Goal: Task Accomplishment & Management: Manage account settings

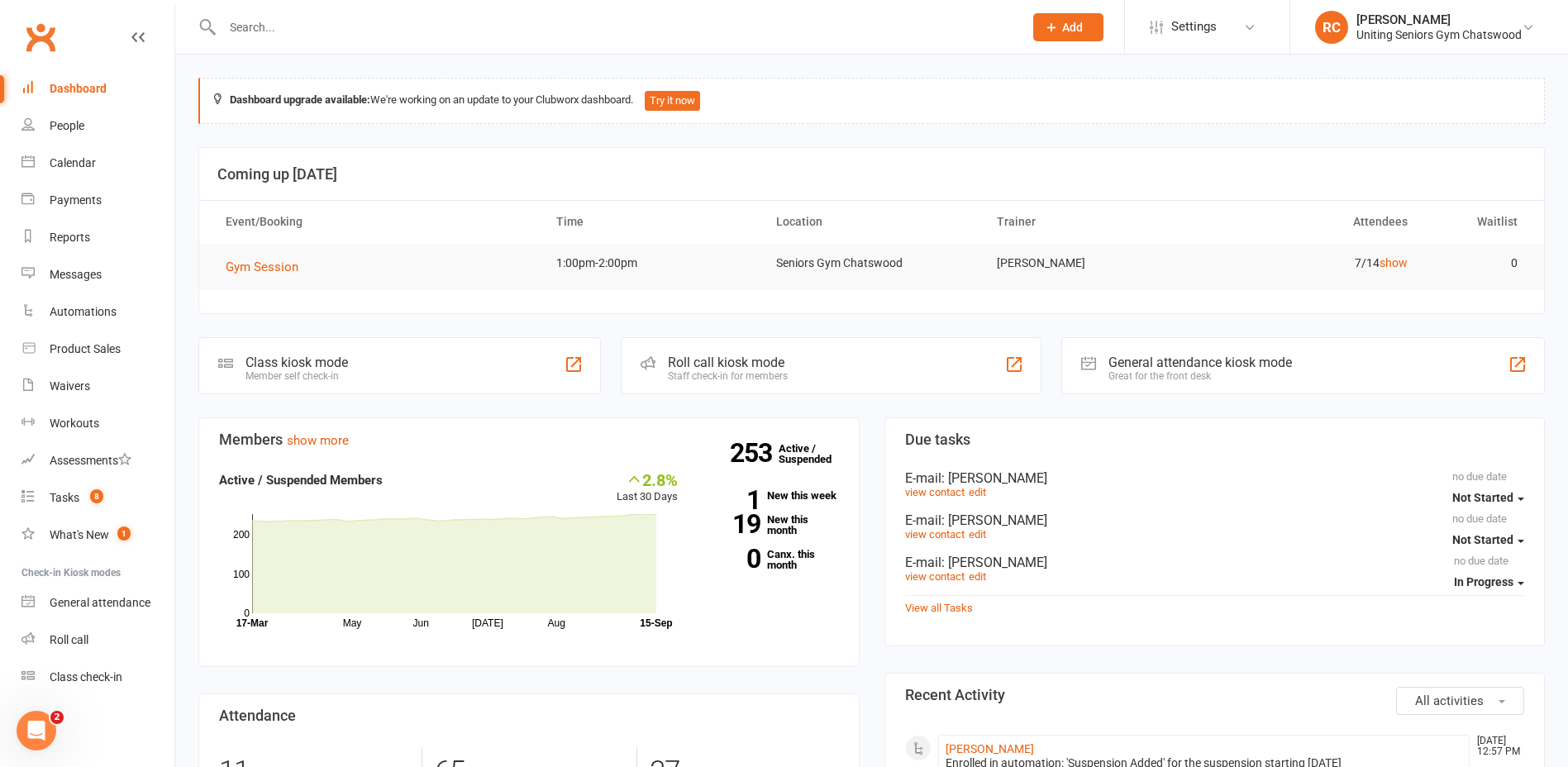
click at [356, 37] on input "text" at bounding box center [614, 27] width 794 height 23
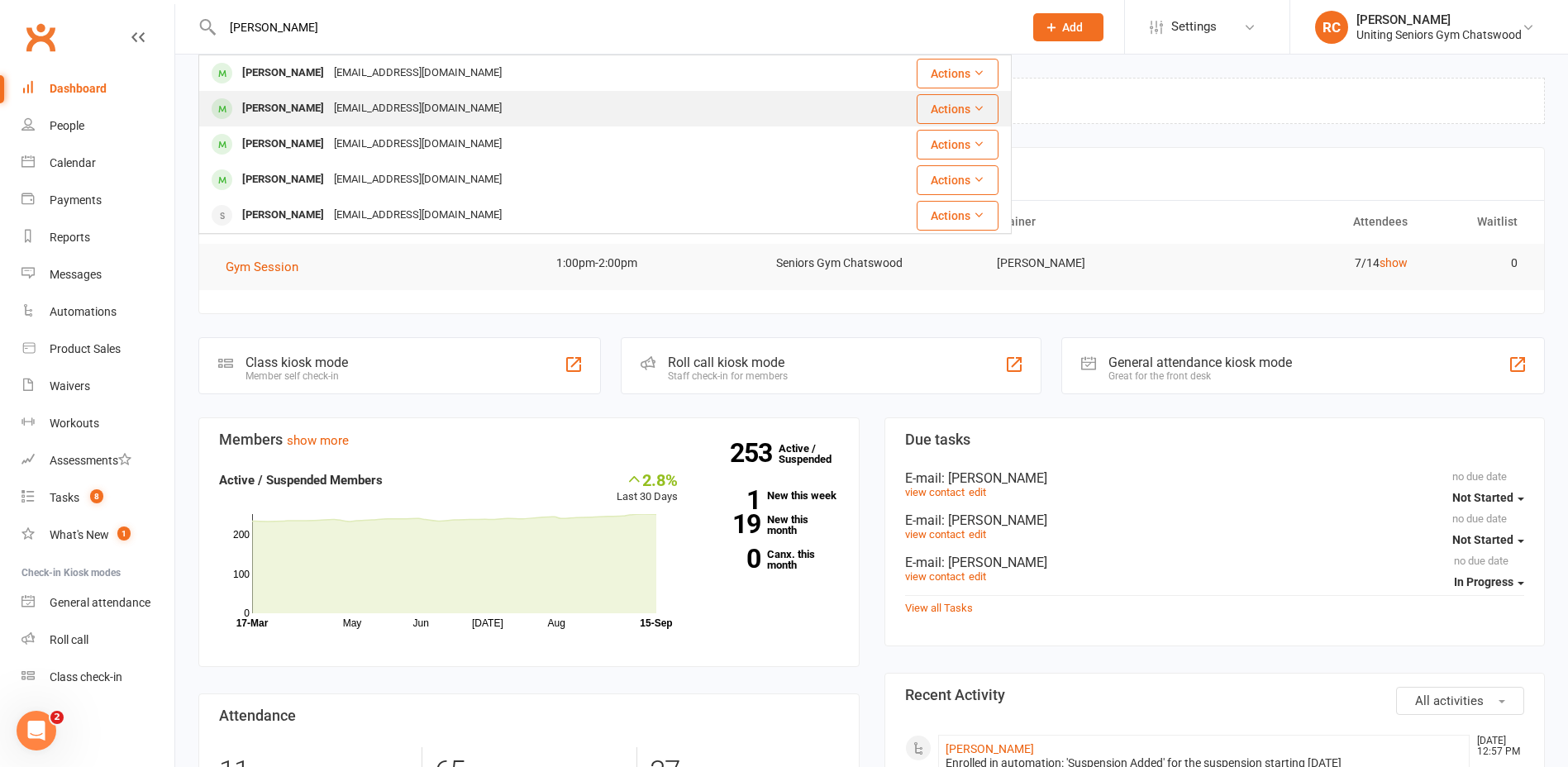
type input "[PERSON_NAME]"
click at [336, 93] on div "[PERSON_NAME] [EMAIL_ADDRESS][DOMAIN_NAME]" at bounding box center [511, 109] width 621 height 34
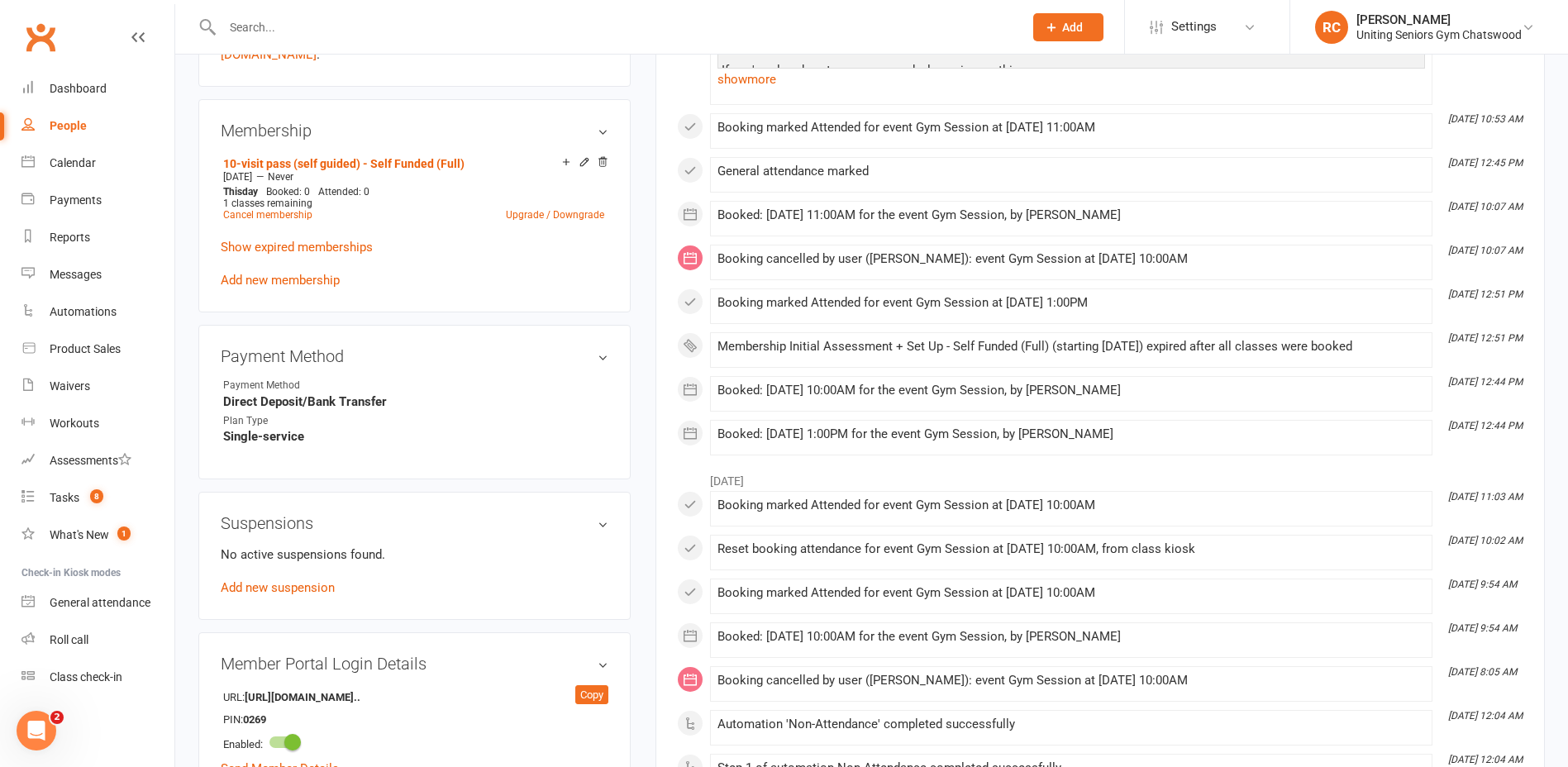
scroll to position [909, 0]
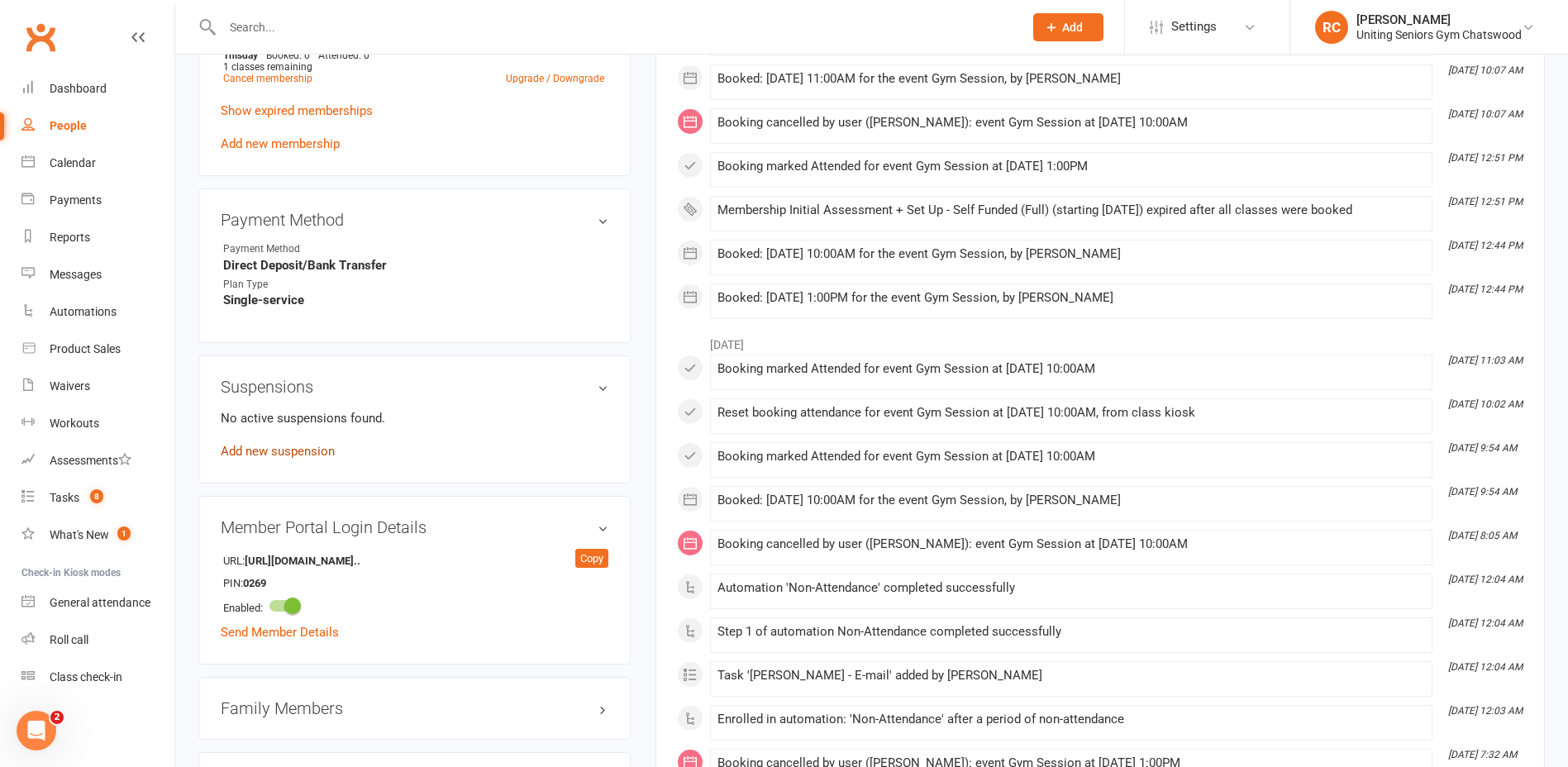
click at [305, 457] on link "Add new suspension" at bounding box center [277, 452] width 114 height 15
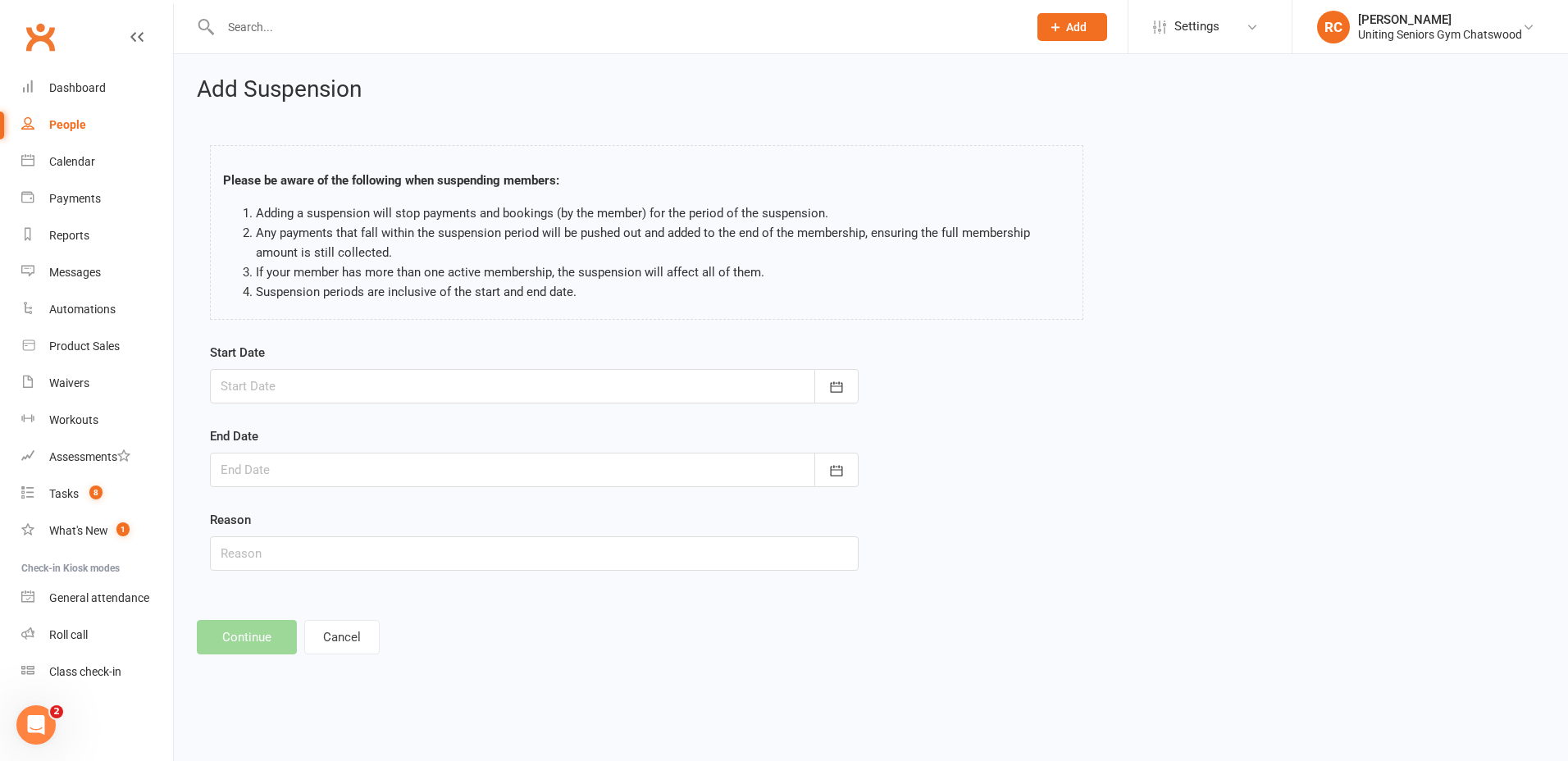
click at [346, 391] on div at bounding box center [534, 386] width 649 height 34
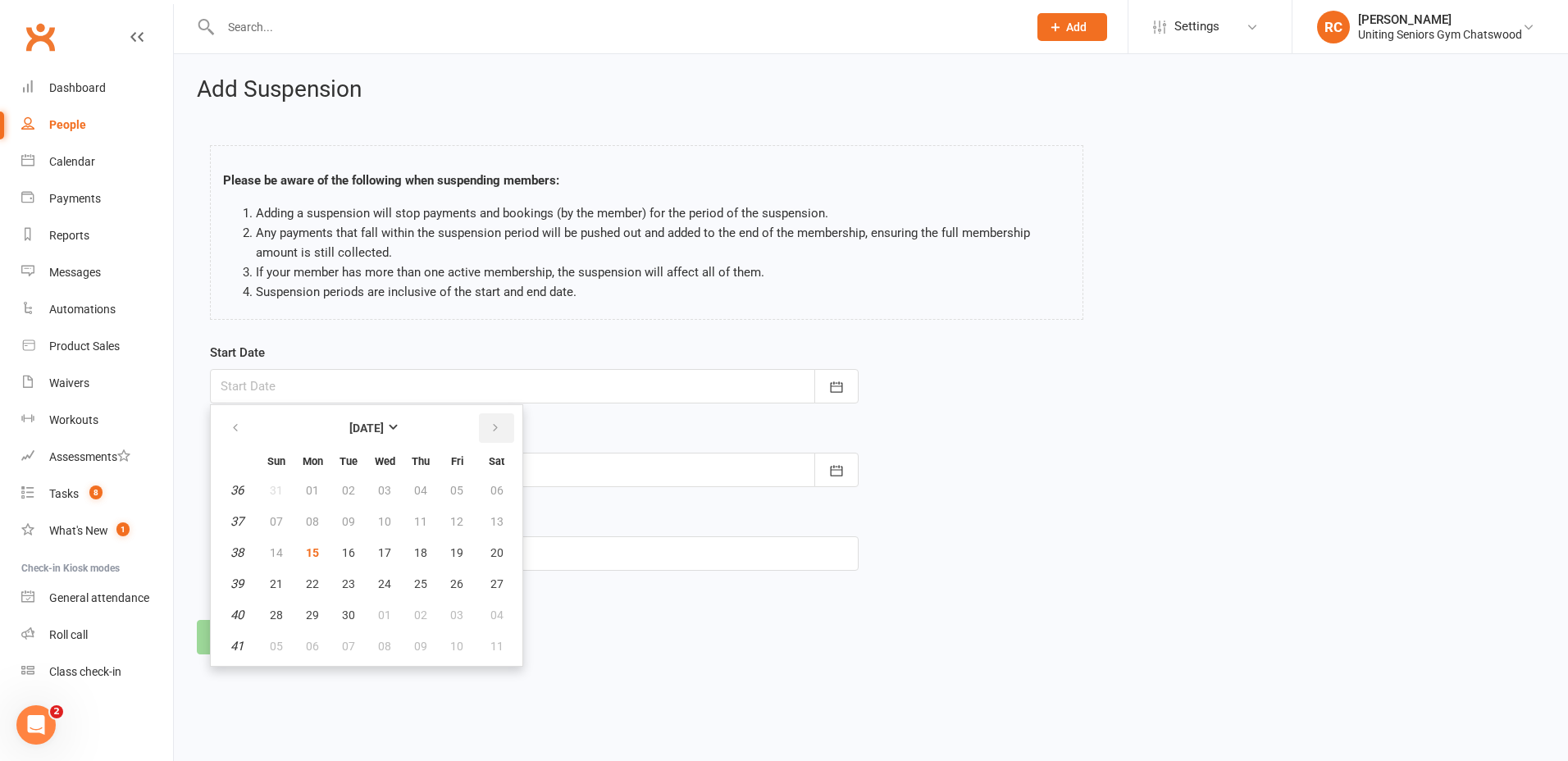
click at [494, 430] on icon "button" at bounding box center [496, 428] width 12 height 13
click at [420, 525] on span "09" at bounding box center [421, 522] width 13 height 13
type input "[DATE]"
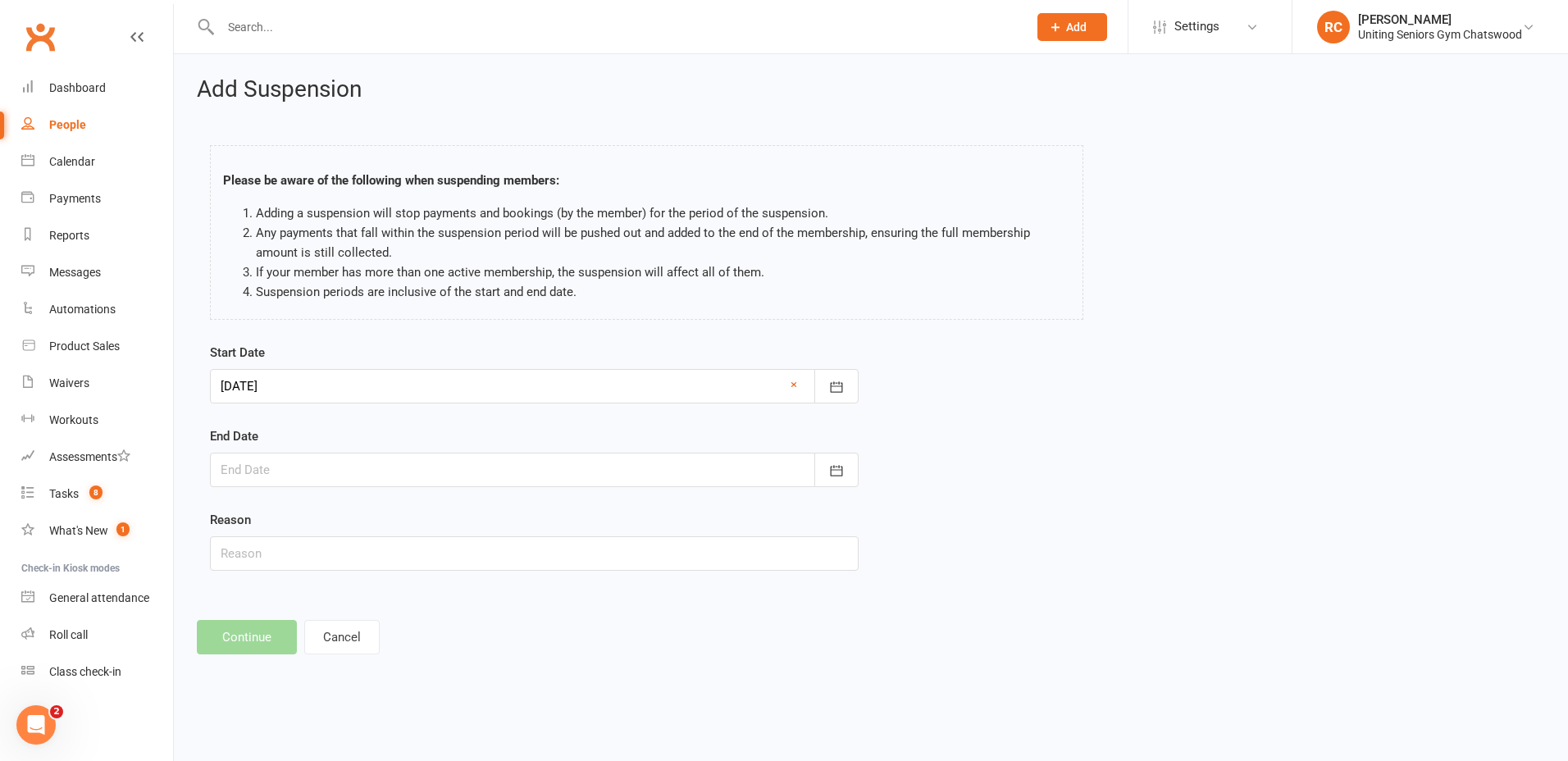
click at [348, 475] on div at bounding box center [534, 470] width 649 height 34
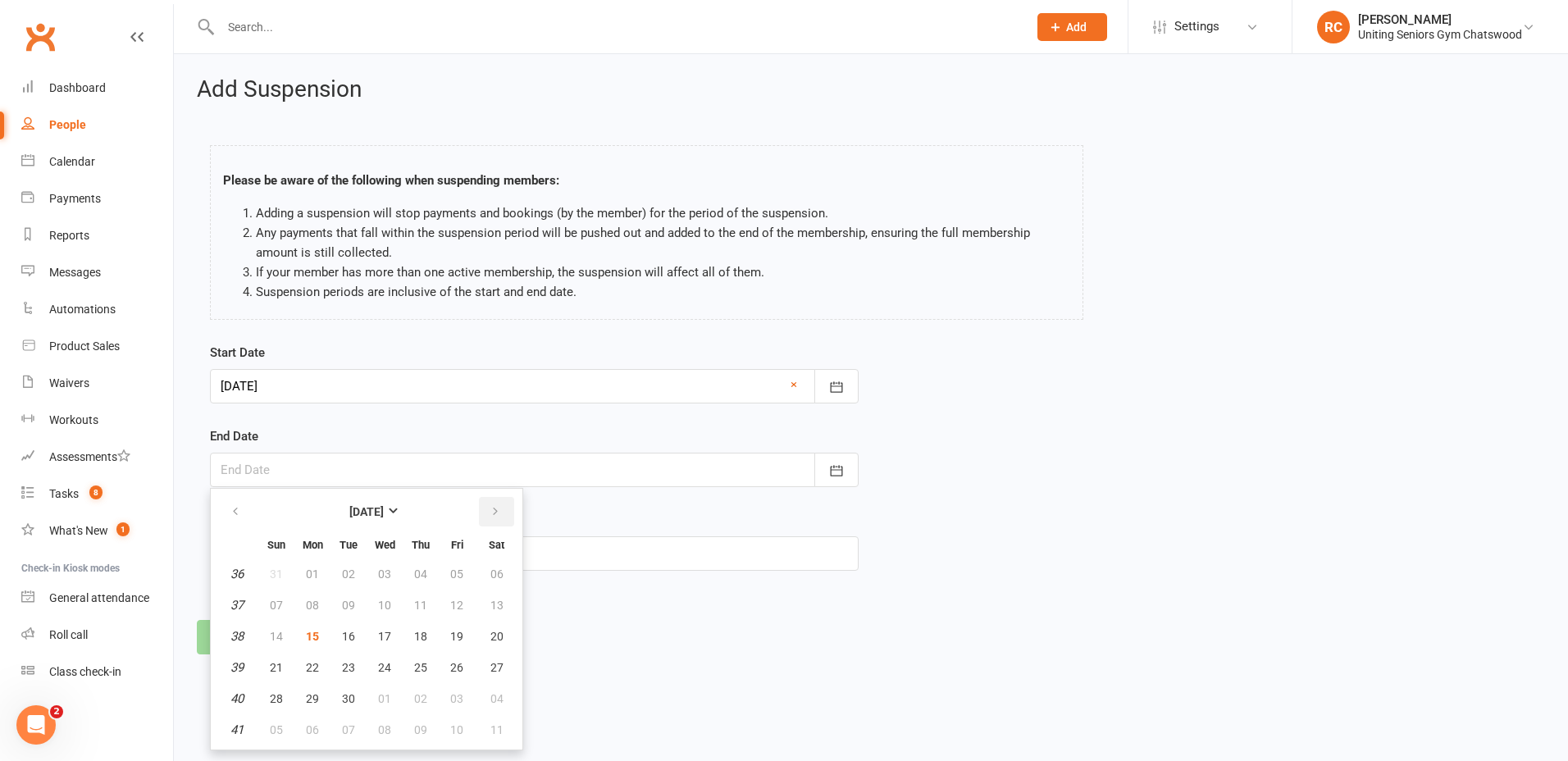
click at [491, 512] on icon "button" at bounding box center [496, 512] width 12 height 13
click at [465, 616] on button "07" at bounding box center [456, 605] width 34 height 29
type input "[DATE]"
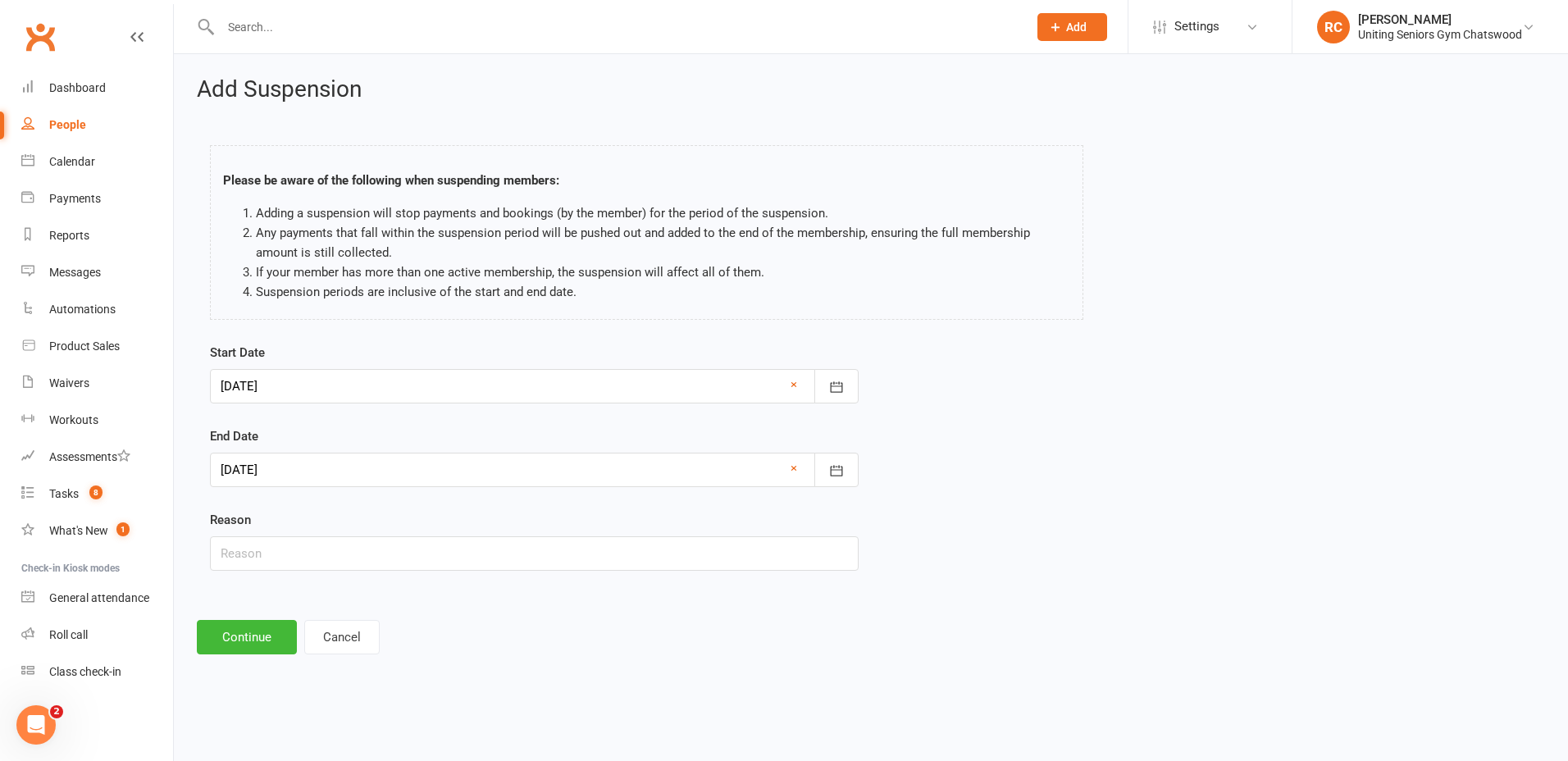
click at [438, 577] on div "Start Date [DATE] [DATE] Sun Mon Tue Wed Thu Fri Sat 40 28 29 30 01 02 03 04 41…" at bounding box center [534, 468] width 674 height 251
click at [440, 566] on input "text" at bounding box center [534, 553] width 649 height 34
type input "Holiday"
click at [265, 625] on button "Continue" at bounding box center [247, 637] width 100 height 34
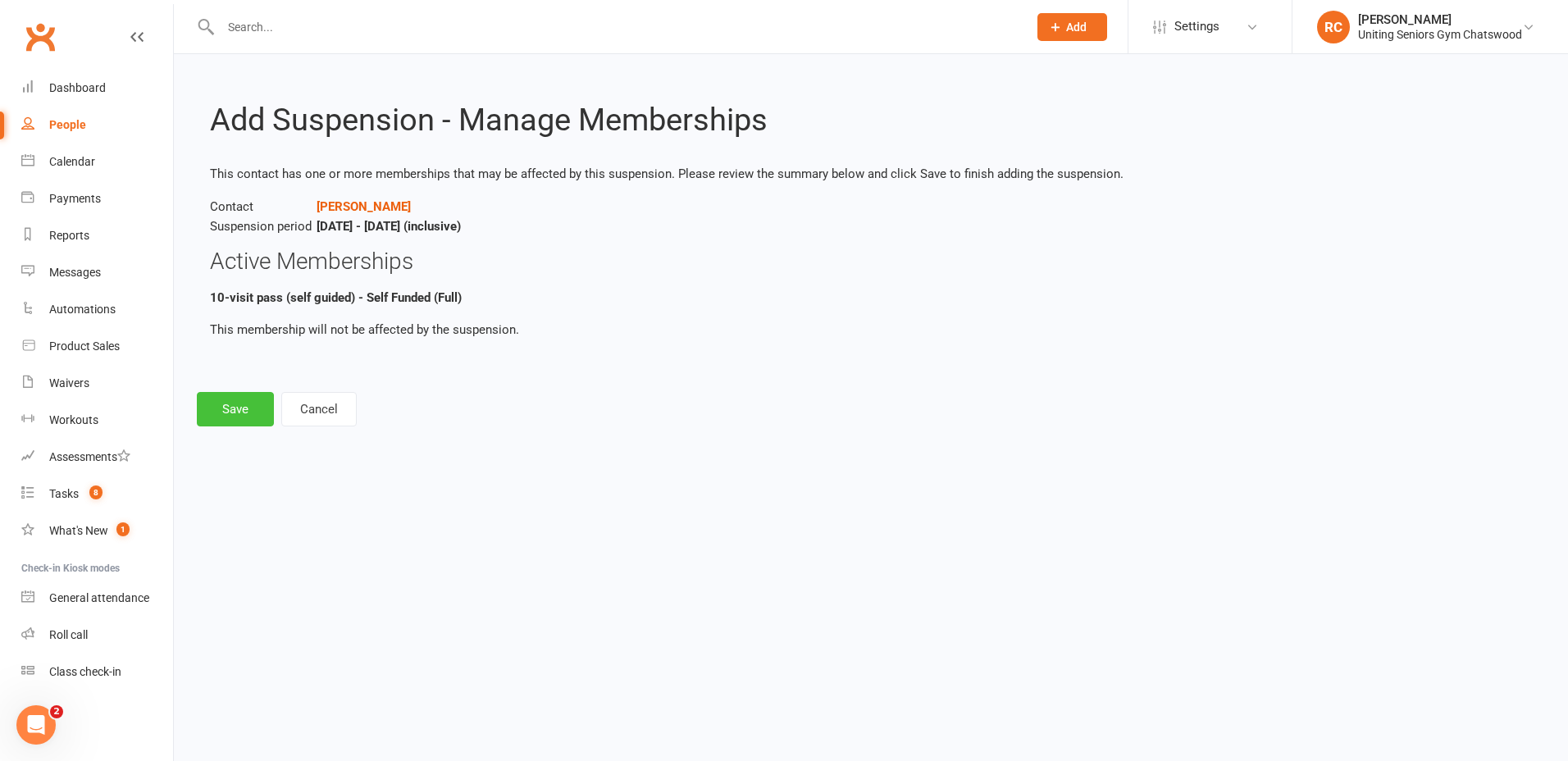
click at [263, 413] on button "Save" at bounding box center [236, 409] width 77 height 34
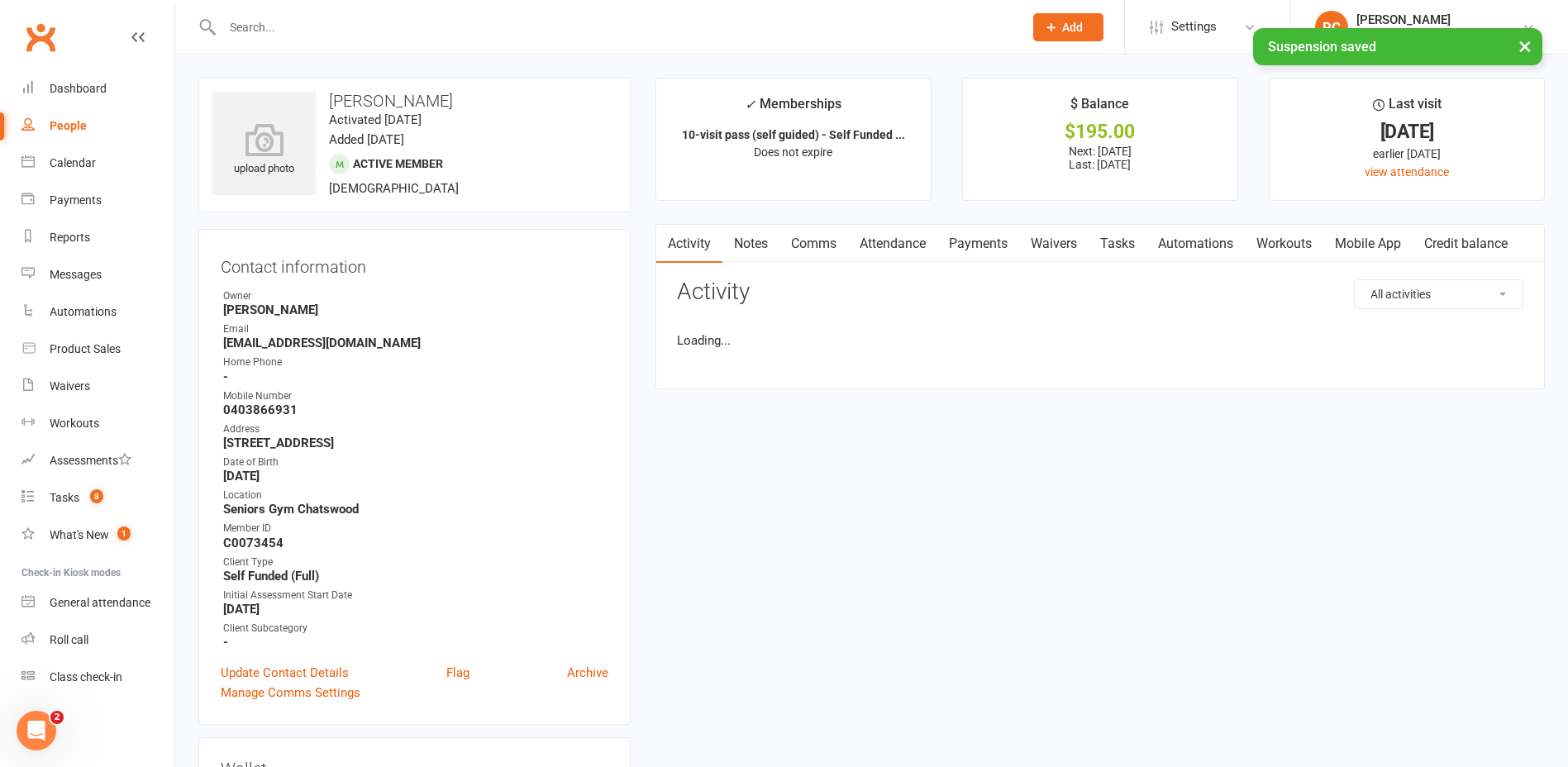
click at [328, 28] on div "× Suspension saved" at bounding box center [773, 28] width 1546 height 0
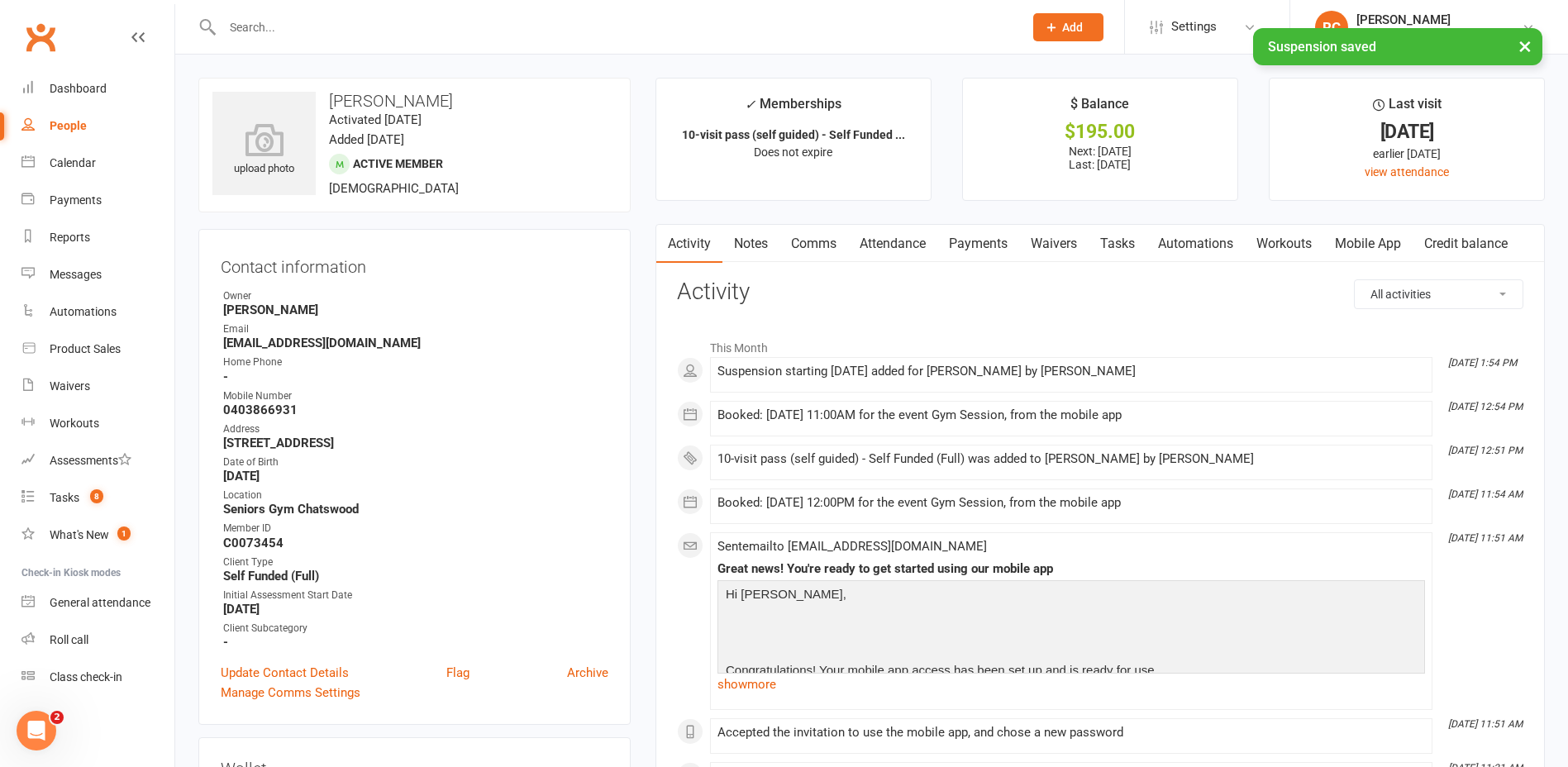
click at [334, 24] on input "text" at bounding box center [614, 27] width 794 height 23
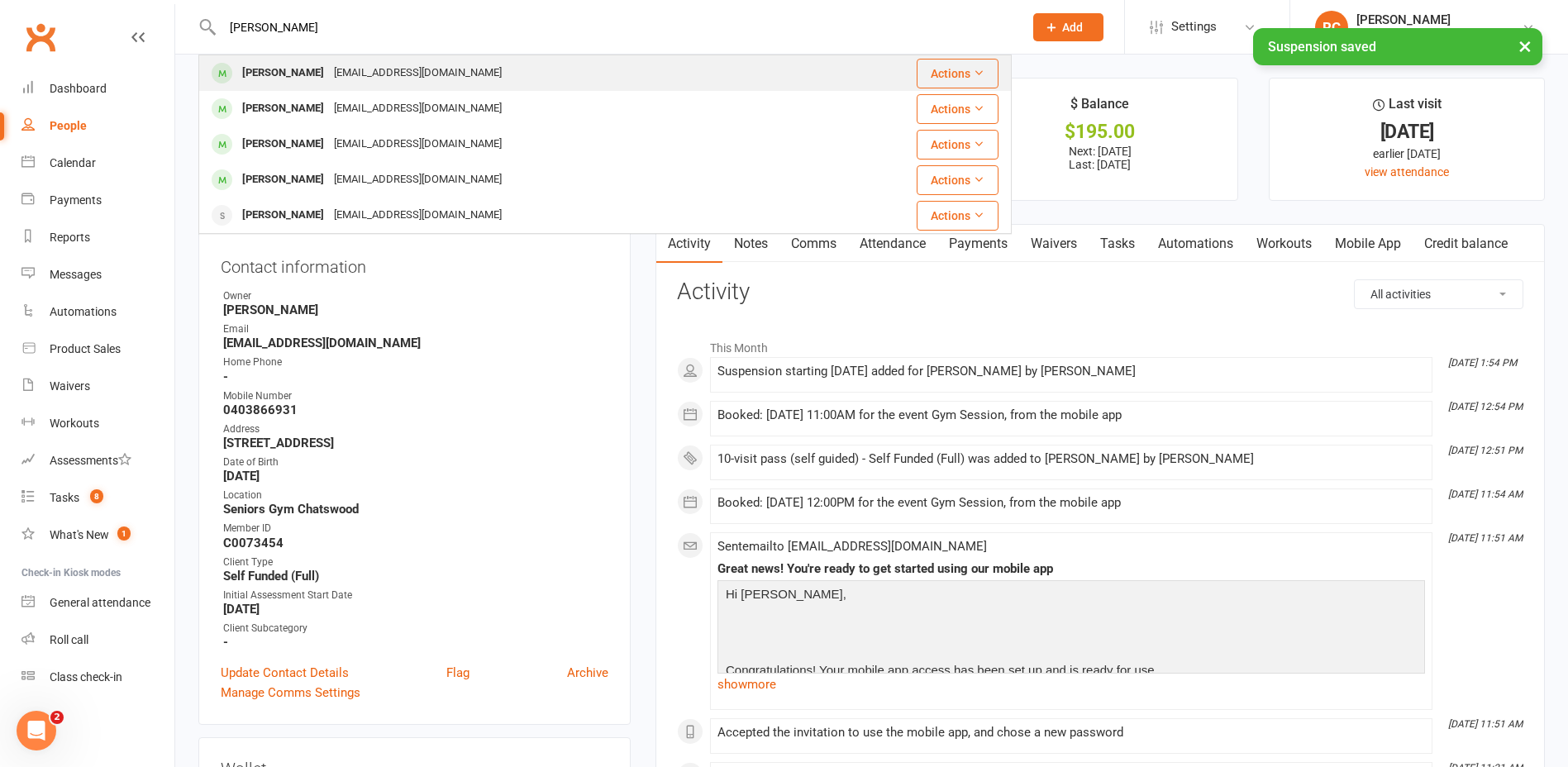
type input "[PERSON_NAME]"
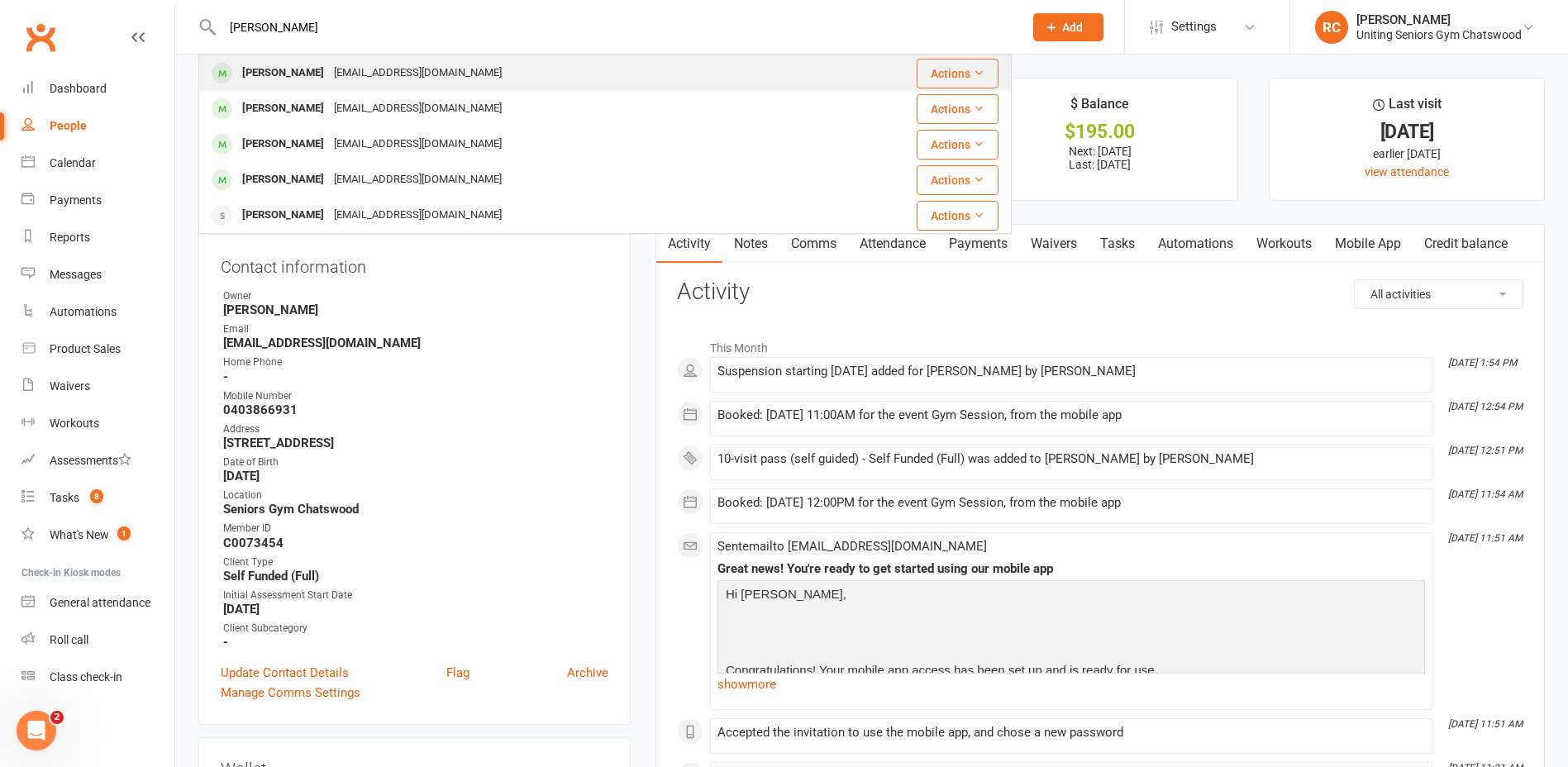
click at [303, 84] on div "[PERSON_NAME]" at bounding box center [283, 73] width 92 height 24
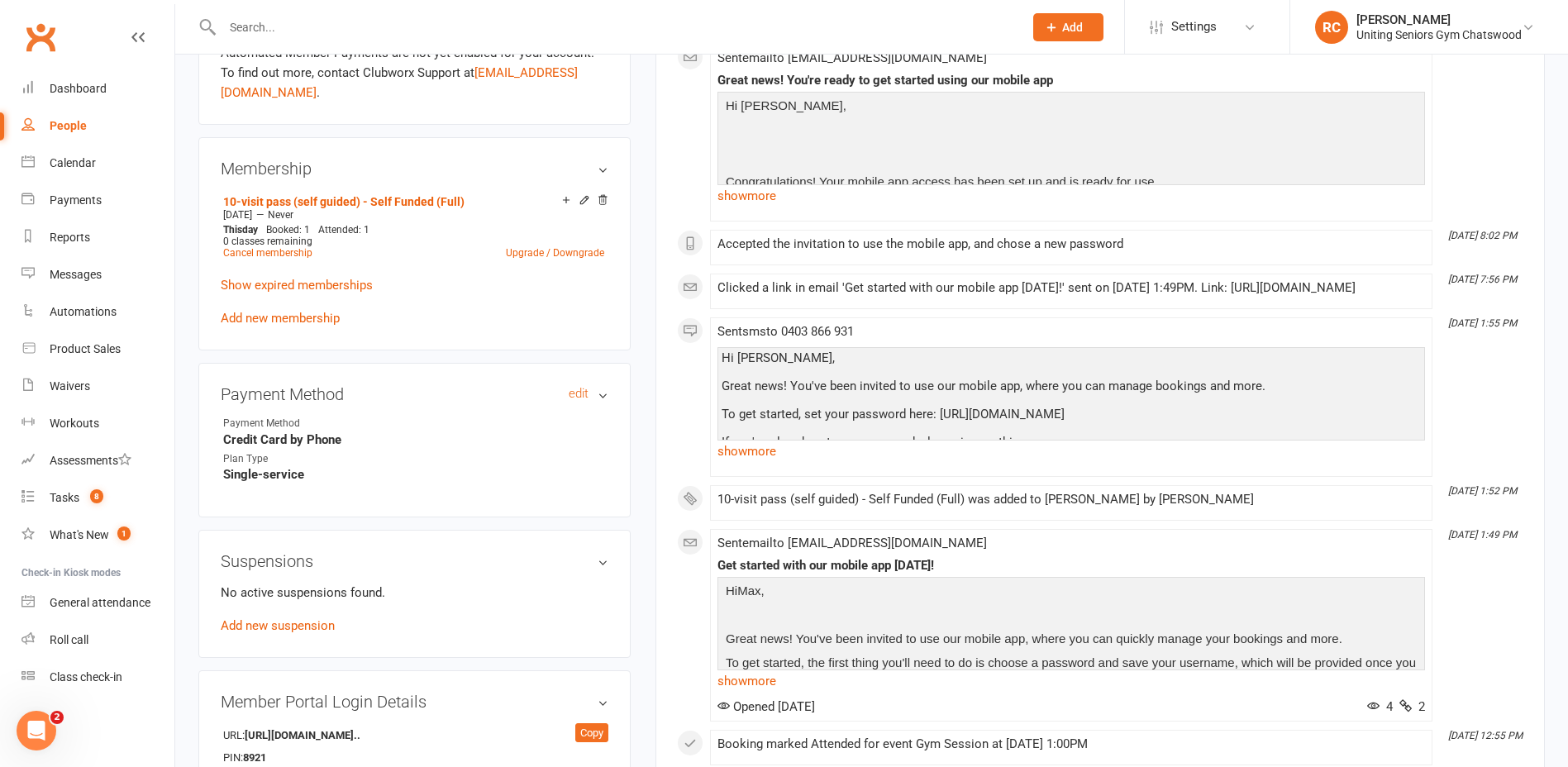
scroll to position [744, 0]
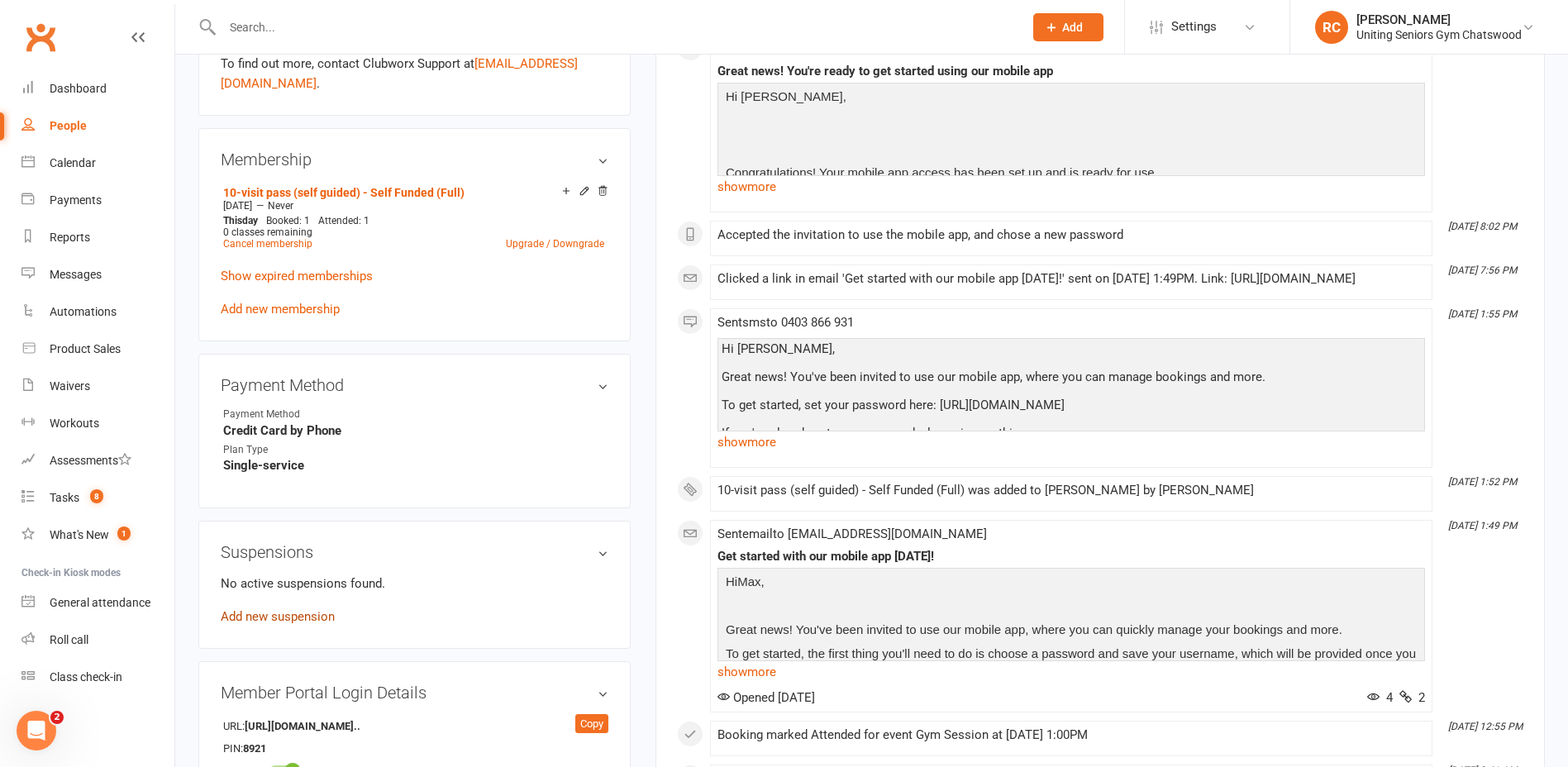
click at [283, 613] on link "Add new suspension" at bounding box center [277, 617] width 114 height 15
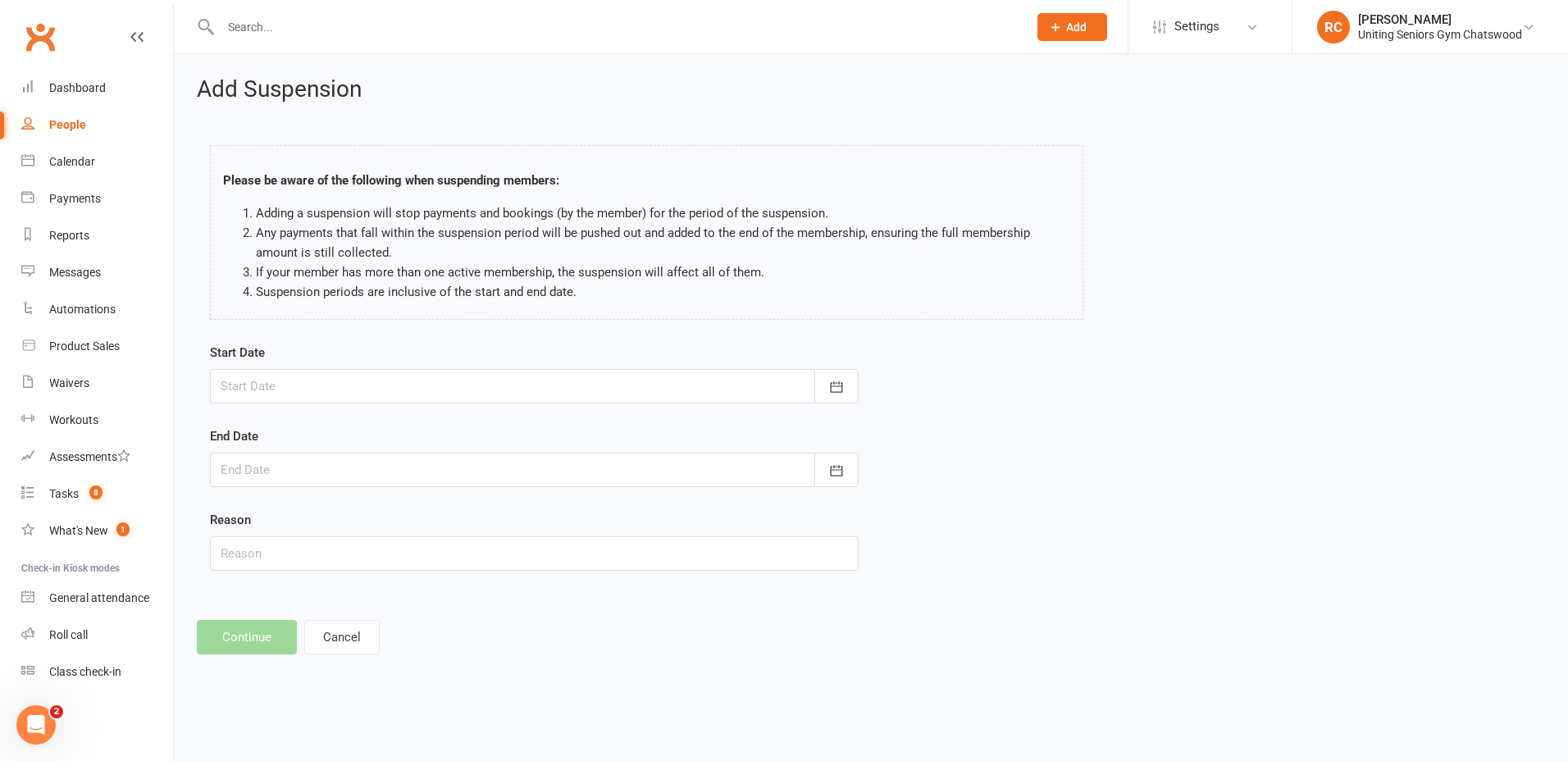
click at [437, 383] on div at bounding box center [534, 386] width 649 height 34
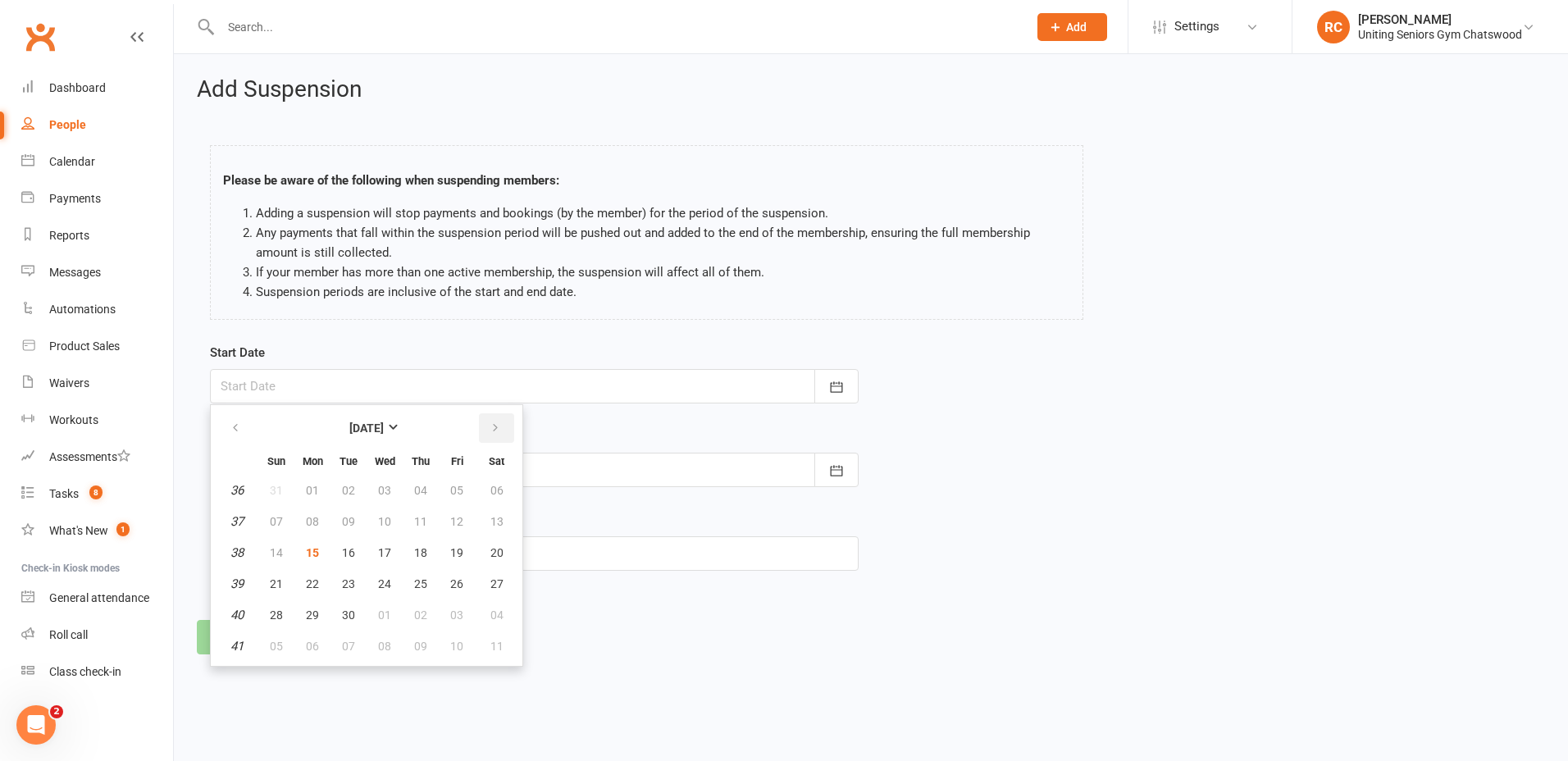
click at [499, 432] on icon "button" at bounding box center [496, 428] width 12 height 13
click at [420, 524] on span "09" at bounding box center [421, 522] width 13 height 13
type input "[DATE]"
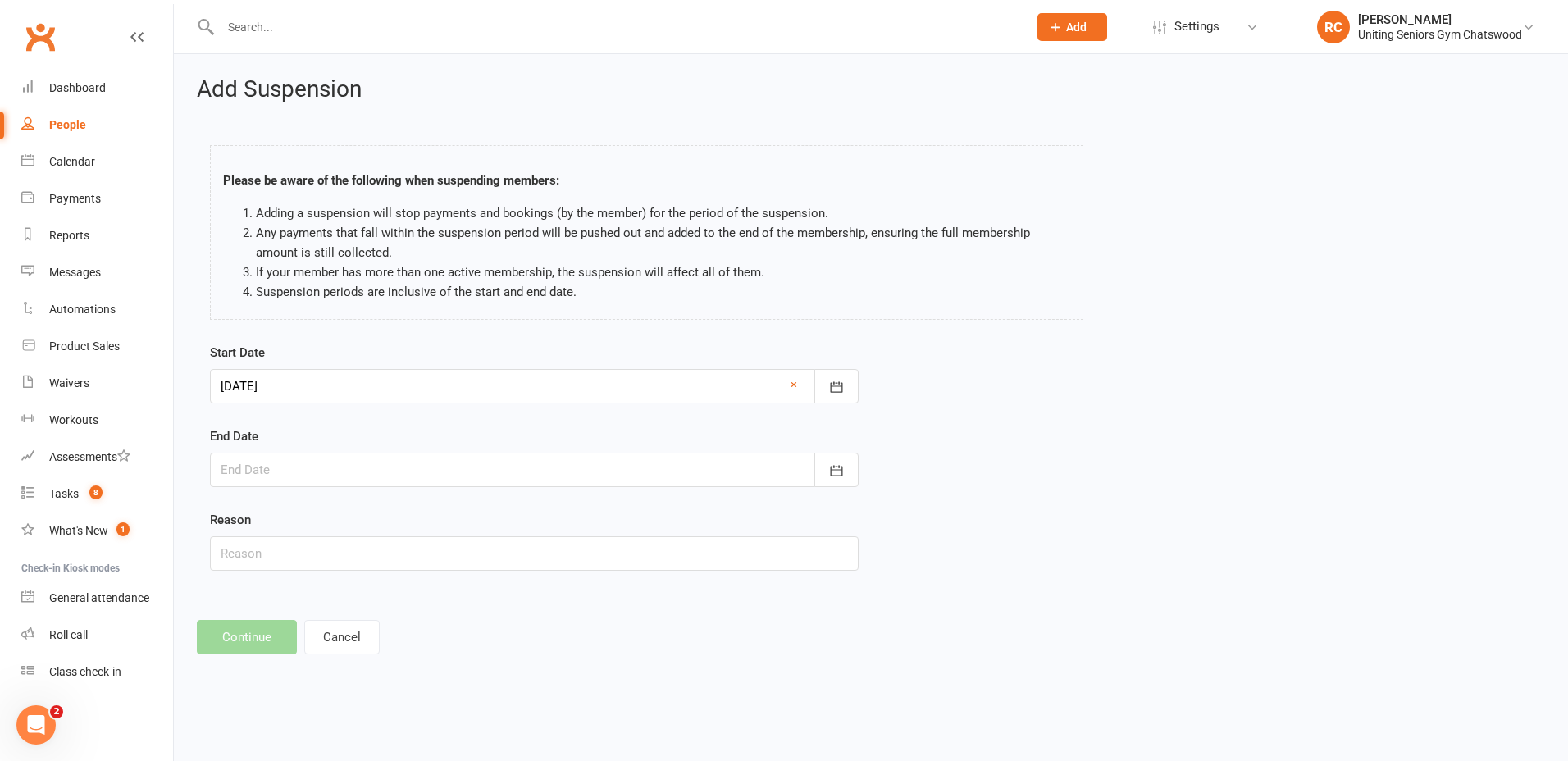
click at [444, 458] on div at bounding box center [534, 470] width 649 height 34
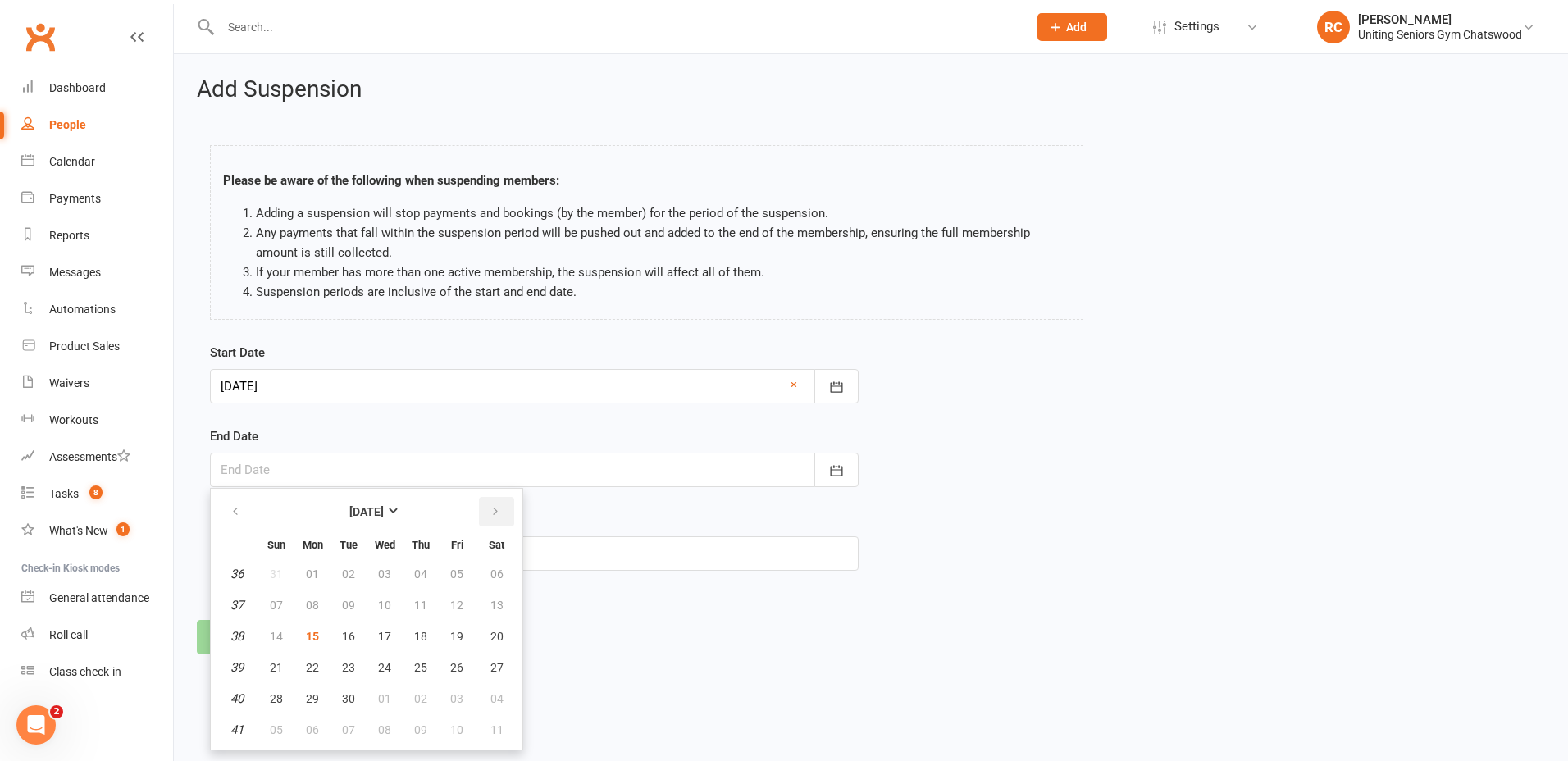
click at [491, 516] on icon "button" at bounding box center [496, 512] width 12 height 13
click at [456, 602] on span "07" at bounding box center [457, 606] width 13 height 13
type input "[DATE]"
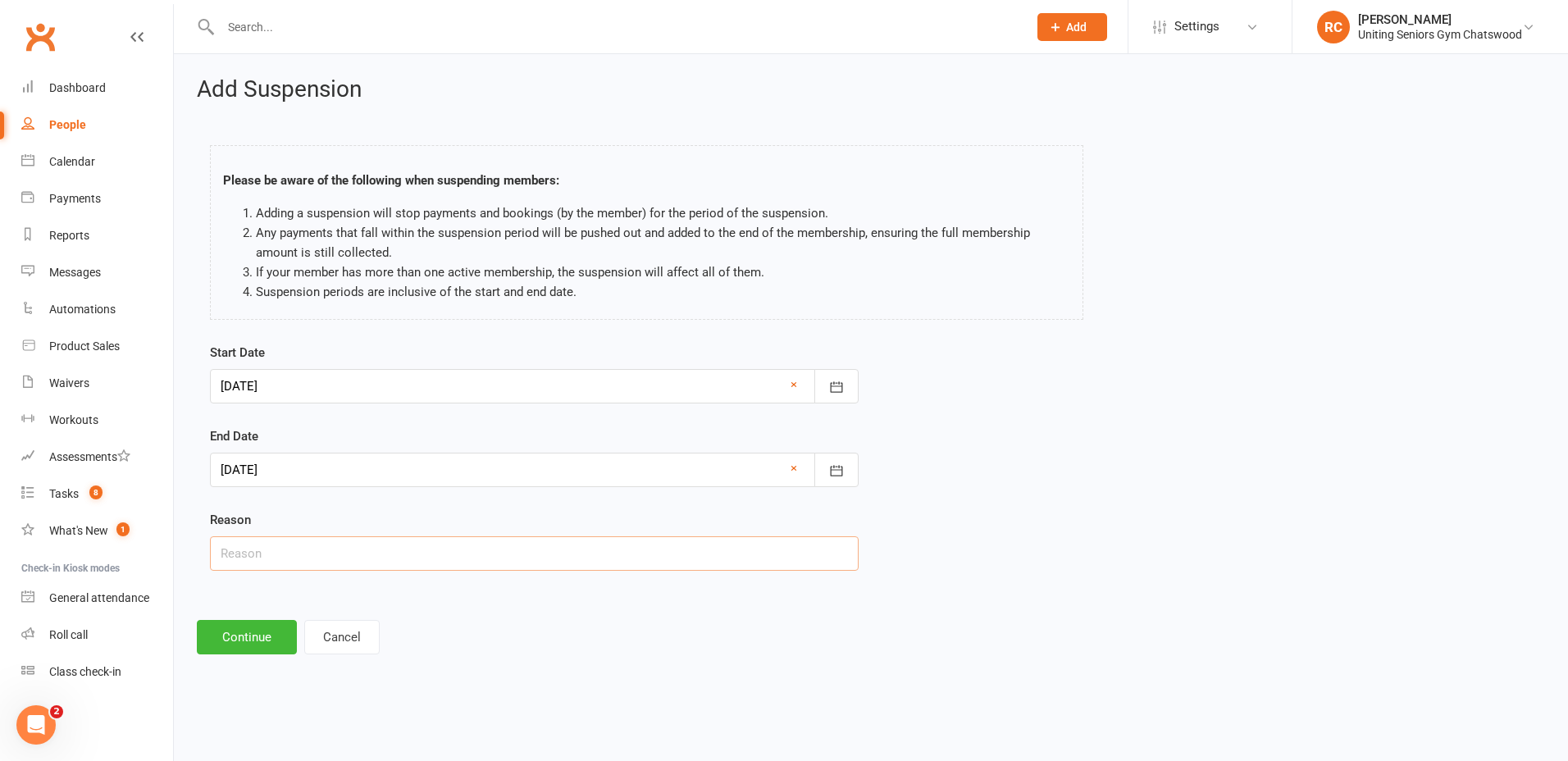
click at [315, 550] on input "text" at bounding box center [534, 553] width 649 height 34
type input "Holiday"
click at [281, 623] on button "Continue" at bounding box center [247, 637] width 100 height 34
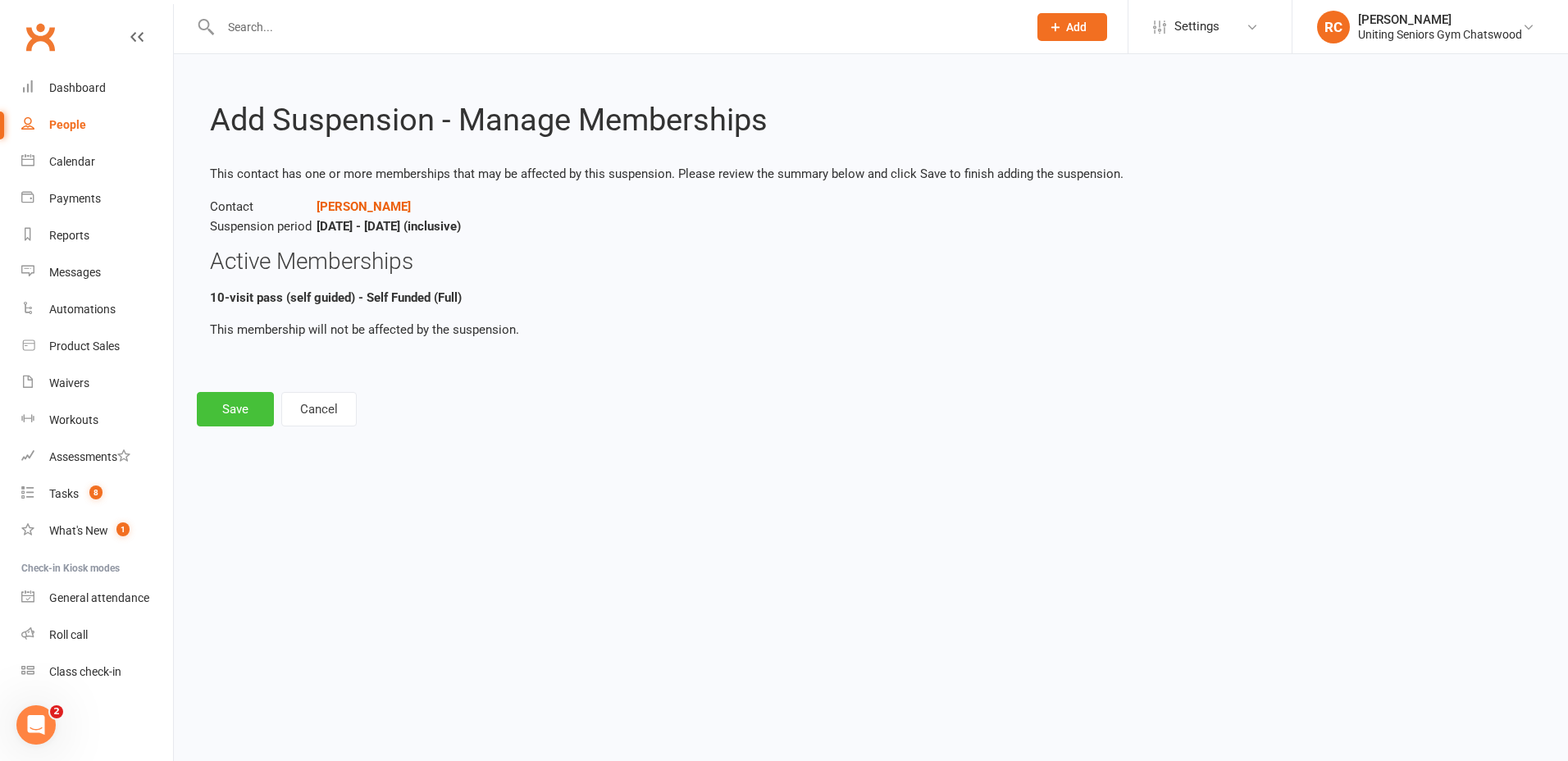
click at [243, 403] on button "Save" at bounding box center [236, 409] width 77 height 34
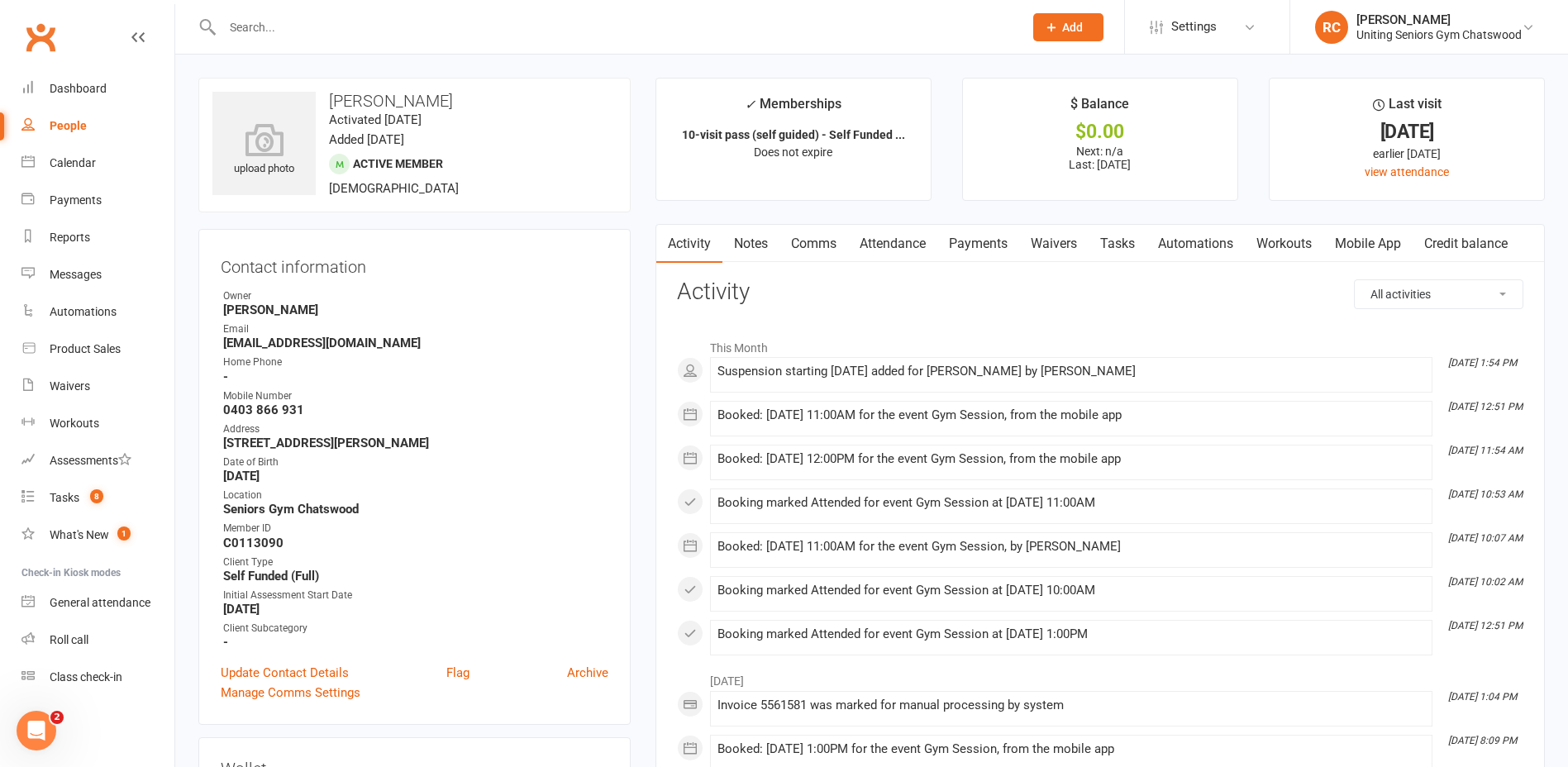
click at [515, 24] on input "text" at bounding box center [614, 27] width 794 height 23
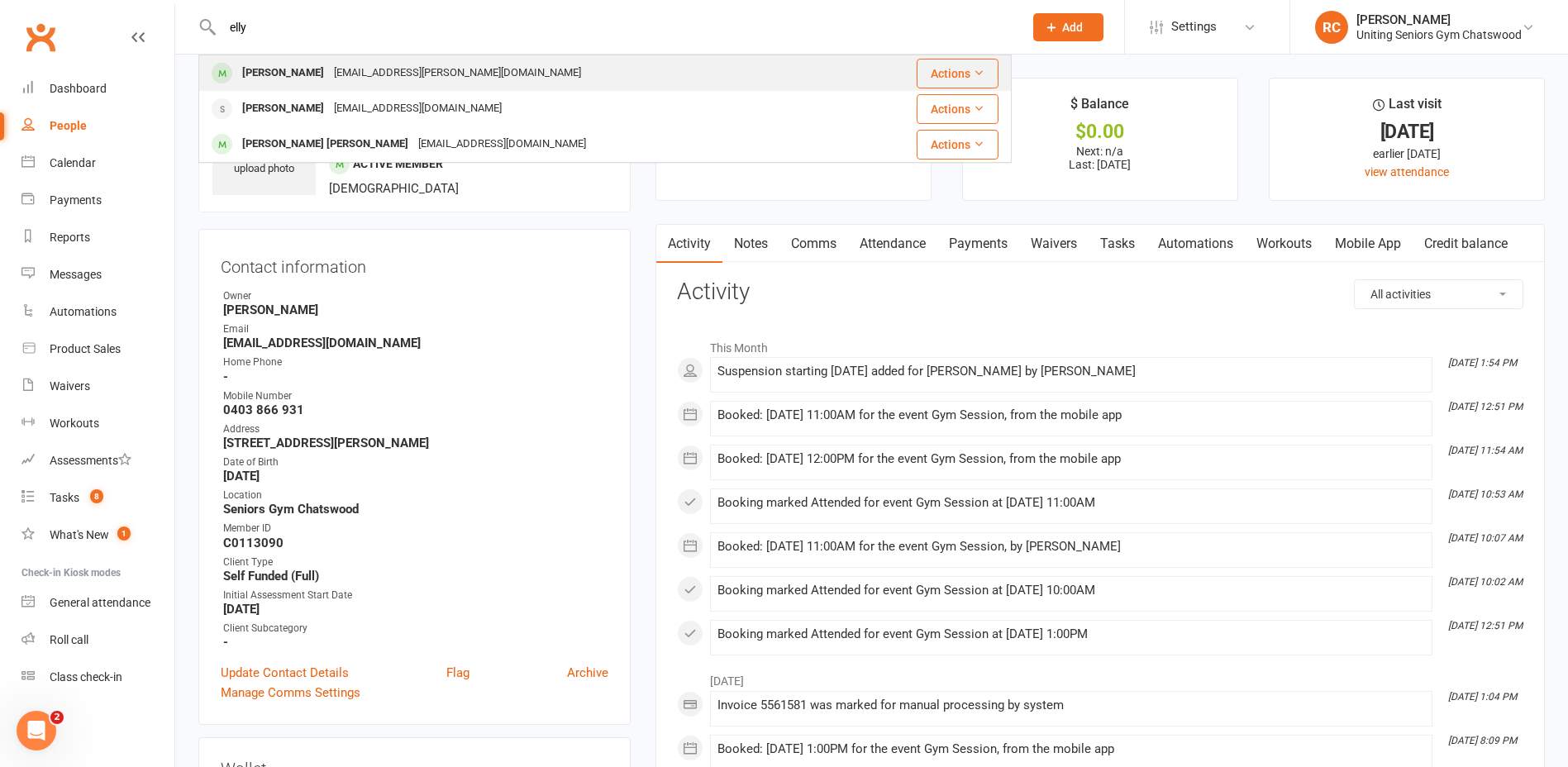
type input "elly"
click at [345, 69] on div "[EMAIL_ADDRESS][PERSON_NAME][DOMAIN_NAME]" at bounding box center [457, 73] width 257 height 24
